Goal: Use online tool/utility: Utilize a website feature to perform a specific function

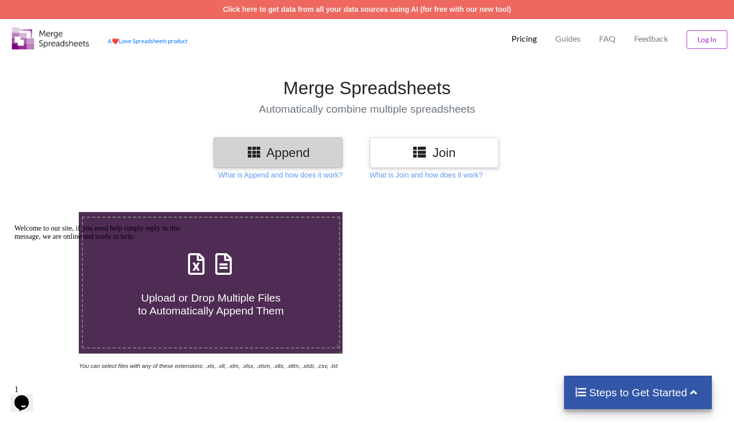
click at [520, 286] on div at bounding box center [523, 291] width 312 height 159
click at [439, 297] on div at bounding box center [523, 291] width 312 height 159
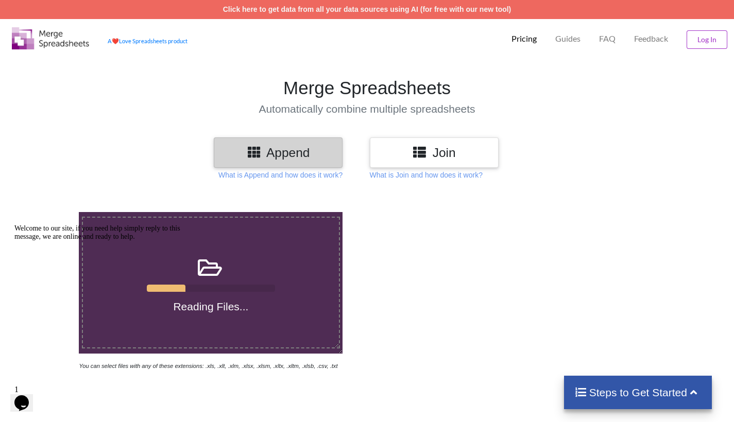
click at [463, 296] on div at bounding box center [523, 291] width 312 height 159
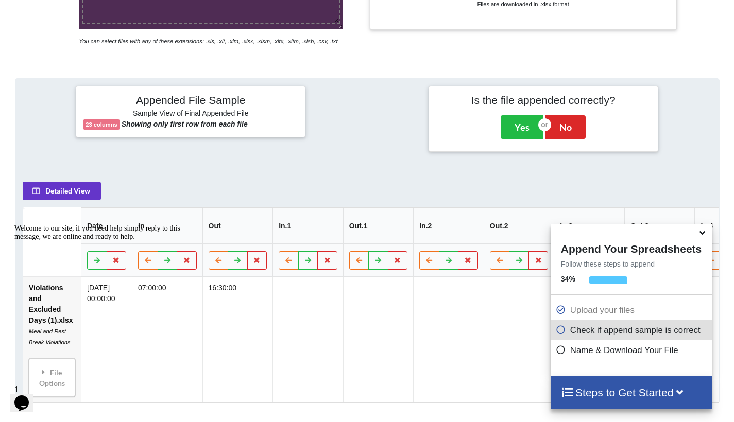
scroll to position [414, 0]
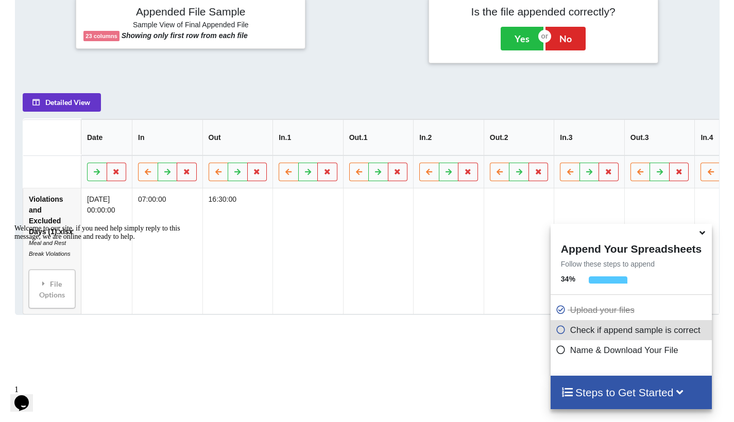
click at [526, 234] on icon at bounding box center [702, 231] width 11 height 9
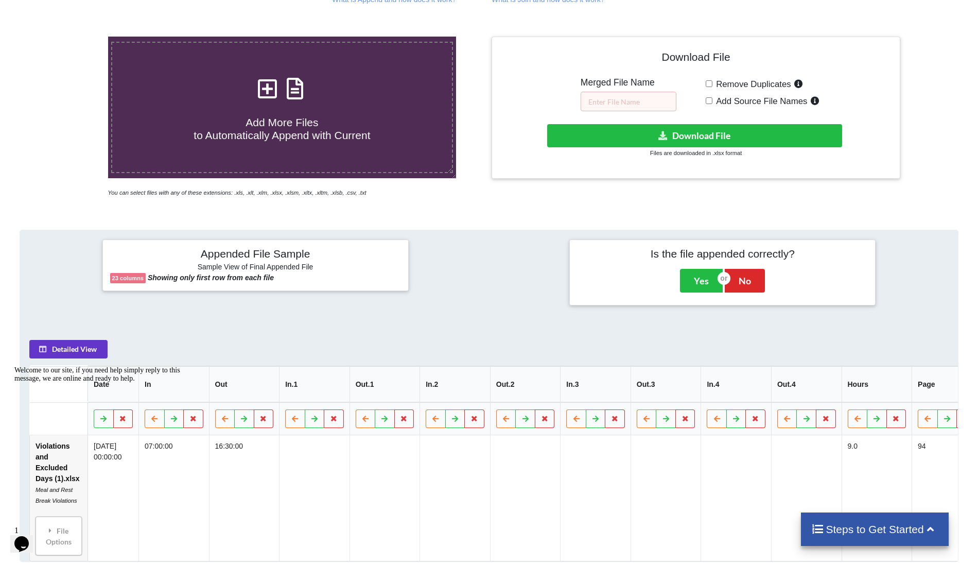
scroll to position [64, 0]
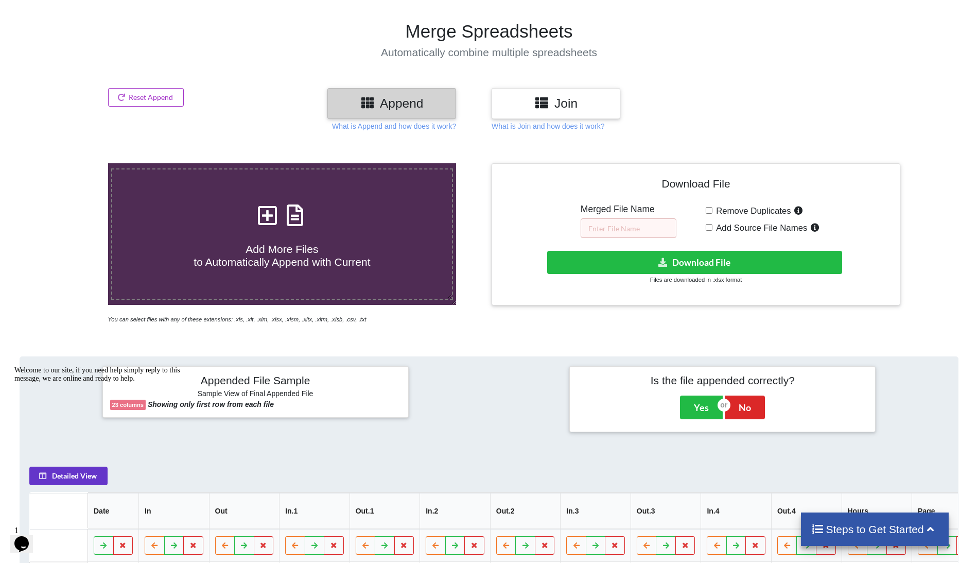
click at [526, 204] on h5 "Merged File Name" at bounding box center [629, 209] width 96 height 11
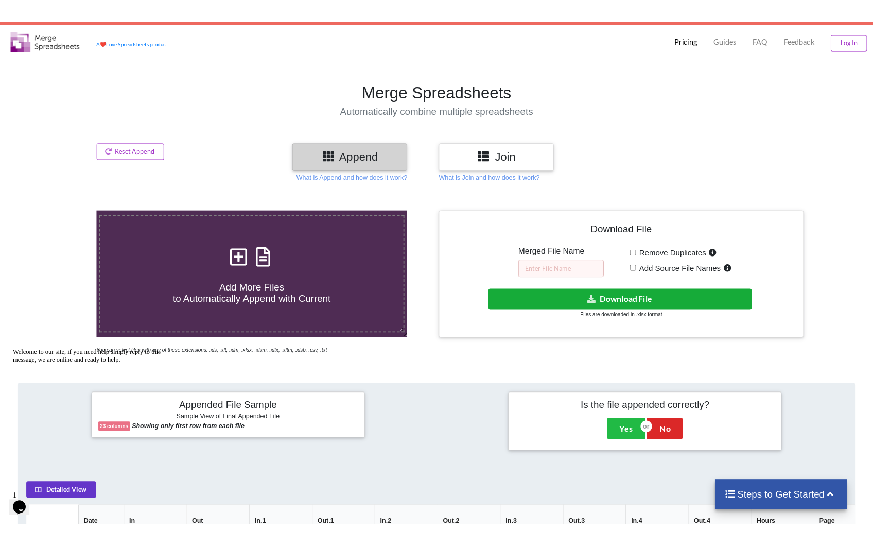
scroll to position [12, 0]
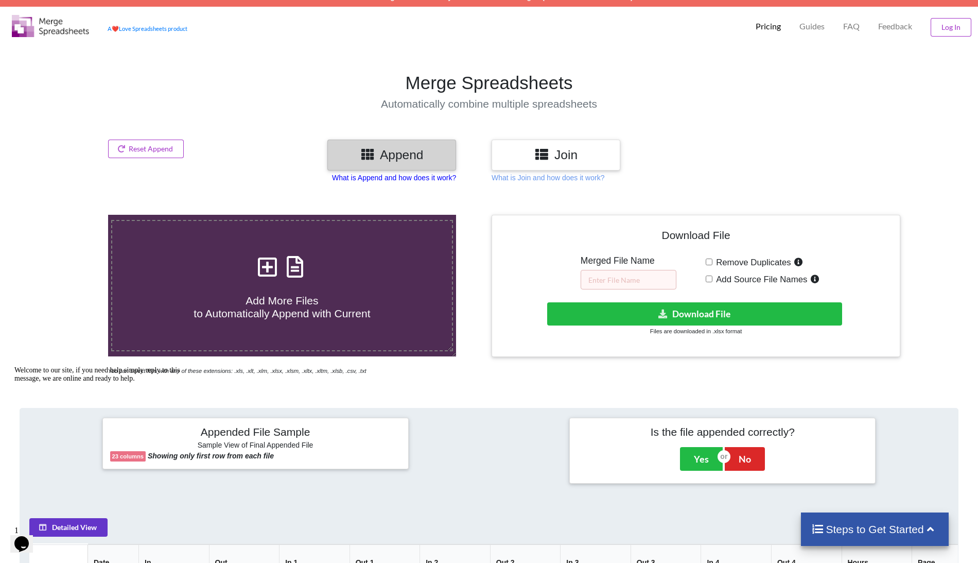
click at [384, 178] on p "What is Append and how does it work?" at bounding box center [394, 178] width 124 height 10
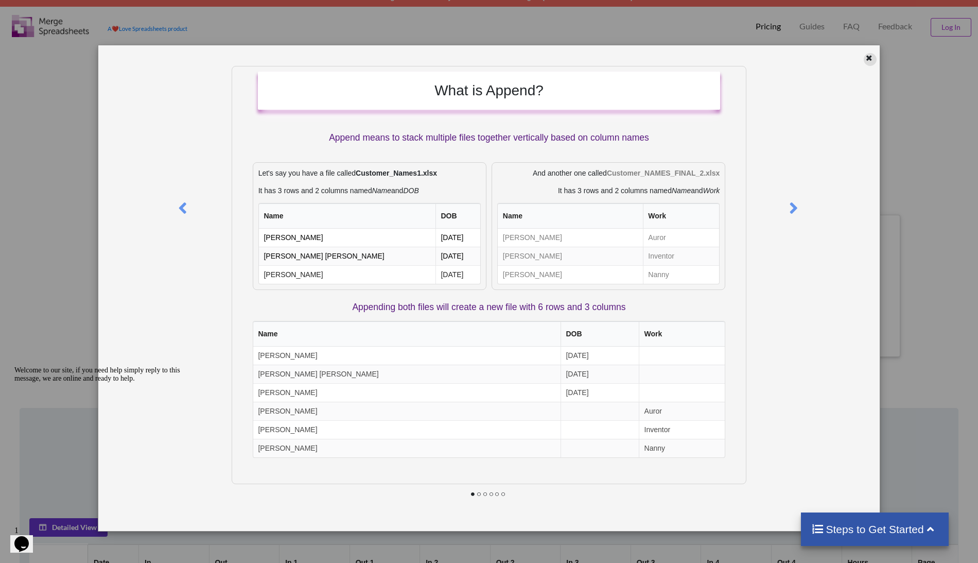
click at [526, 56] on icon at bounding box center [869, 56] width 9 height 7
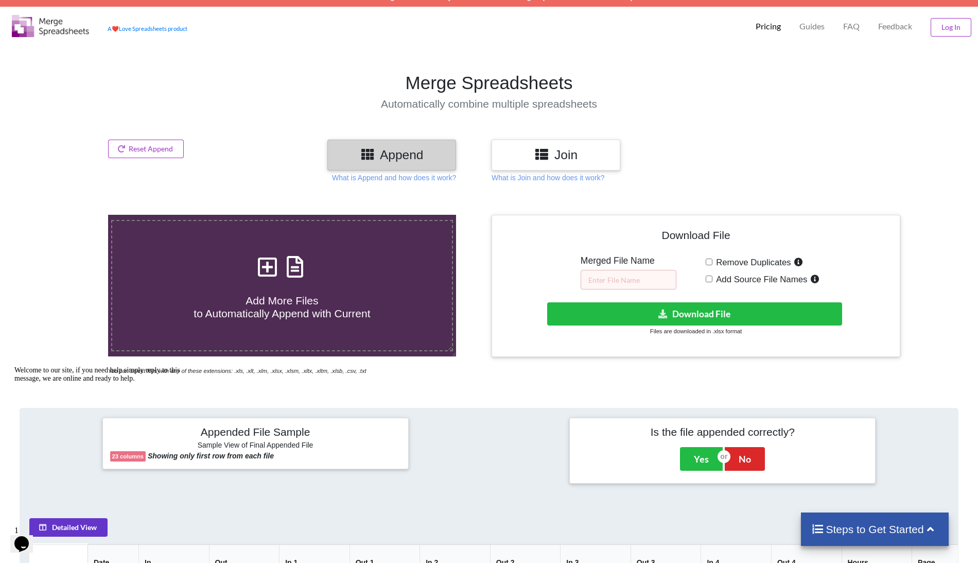
click at [526, 78] on h1 "Merge Spreadsheets" at bounding box center [489, 83] width 989 height 22
click at [526, 315] on button "Download File" at bounding box center [694, 313] width 295 height 23
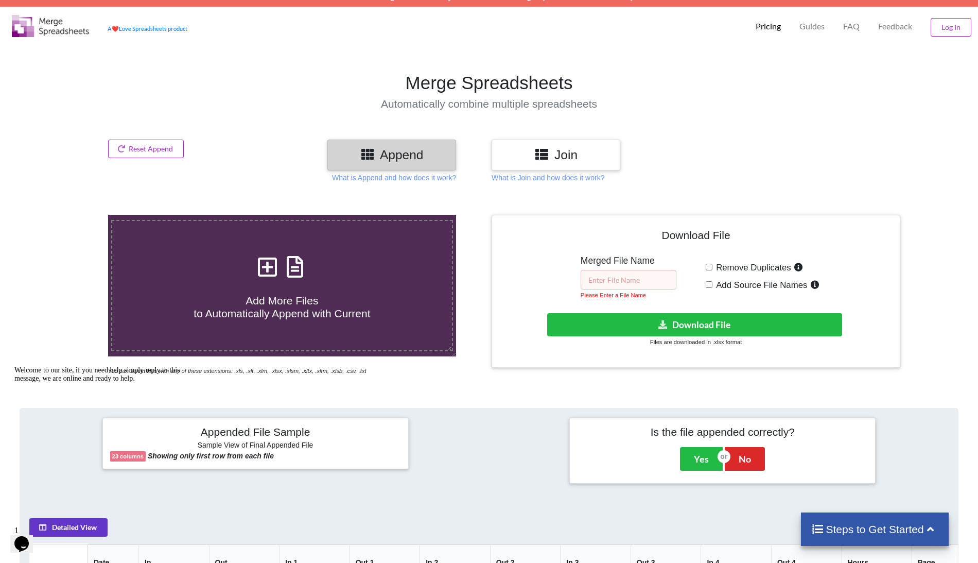
click at [526, 274] on input "text" at bounding box center [629, 280] width 96 height 20
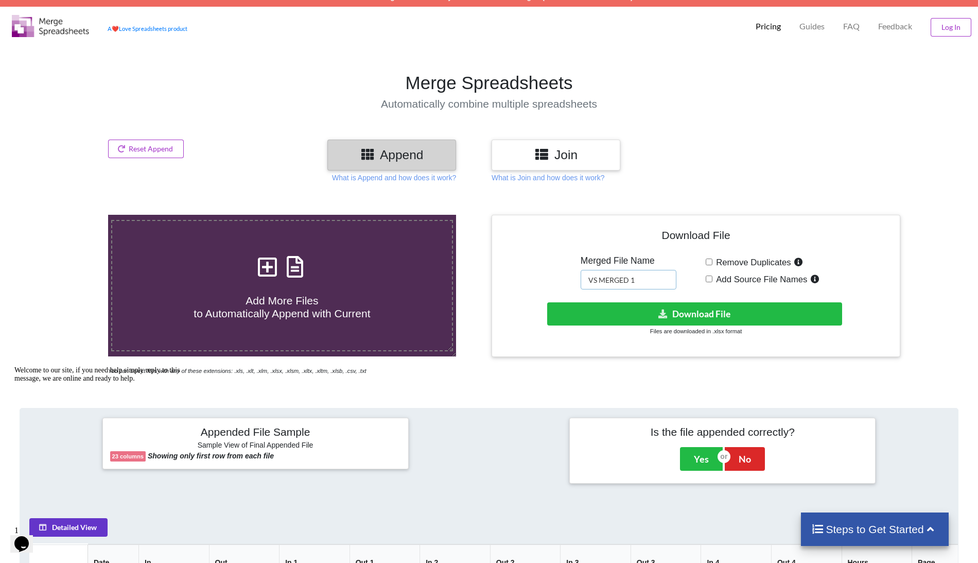
type input "VS MERGED 1"
click at [526, 260] on input "Remove Duplicates" at bounding box center [709, 262] width 7 height 7
checkbox input "true"
click at [526, 312] on button "Download File" at bounding box center [694, 313] width 295 height 23
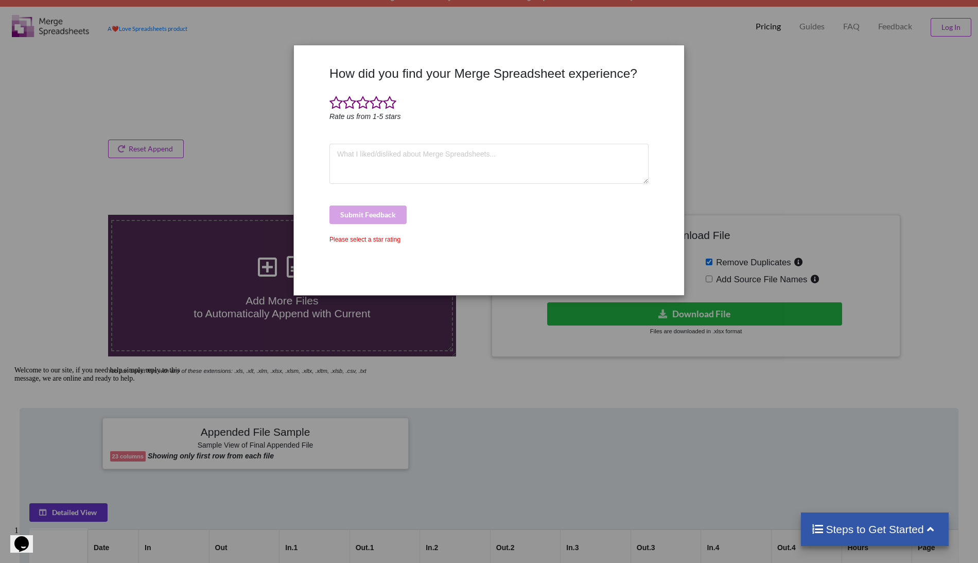
drag, startPoint x: 773, startPoint y: 116, endPoint x: 755, endPoint y: 122, distance: 18.9
click at [526, 116] on div "How did you find your Merge Spreadsheet experience? Rate us from 1-5 stars Subm…" at bounding box center [489, 281] width 978 height 563
click at [526, 397] on div "How did you find your Merge Spreadsheet experience? Rate us from 1-5 stars Subm…" at bounding box center [489, 281] width 978 height 563
click at [518, 377] on div "How did you find your Merge Spreadsheet experience? Rate us from 1-5 stars Subm…" at bounding box center [489, 281] width 978 height 563
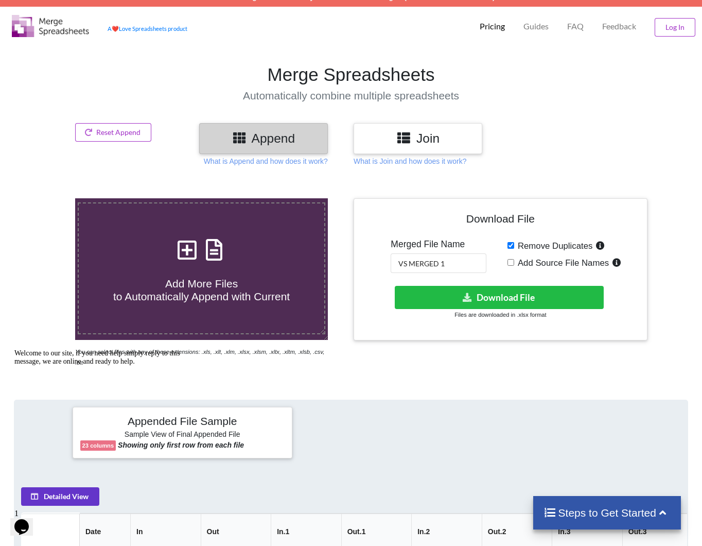
click at [526, 146] on div at bounding box center [589, 138] width 119 height 30
click at [314, 38] on div "A ❤️ Love Spreadsheets product Pricing Guides FAQ Feedback Log In" at bounding box center [351, 25] width 708 height 36
click at [28, 83] on h1 "Merge Spreadsheets" at bounding box center [351, 75] width 713 height 22
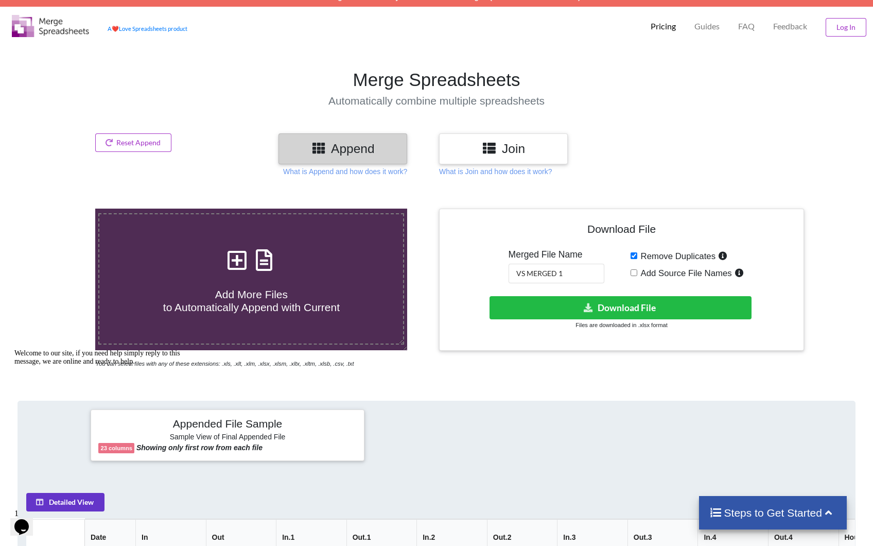
drag, startPoint x: 752, startPoint y: 158, endPoint x: 672, endPoint y: 122, distance: 87.8
click at [526, 158] on div at bounding box center [733, 148] width 148 height 30
